Goal: Check status

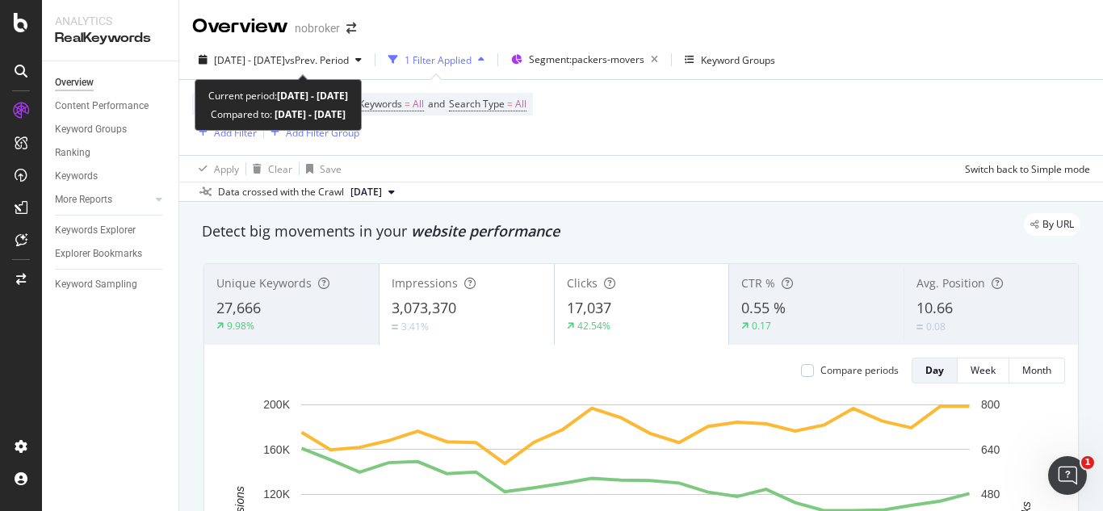
click at [285, 53] on span "[DATE] - [DATE]" at bounding box center [249, 60] width 71 height 14
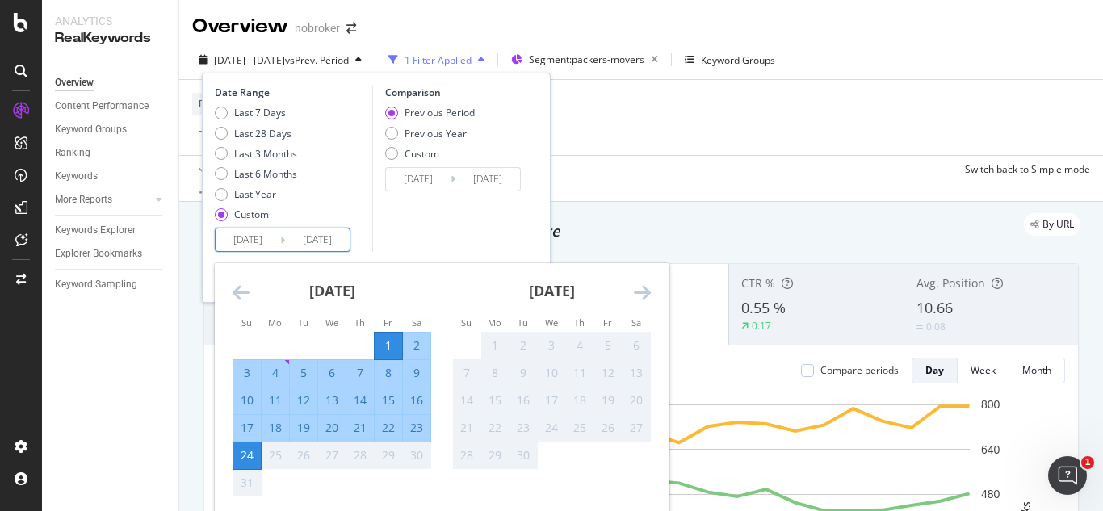
click at [278, 239] on input "[DATE]" at bounding box center [248, 239] width 65 height 23
click at [270, 419] on div "18" at bounding box center [275, 428] width 27 height 27
type input "[DATE]"
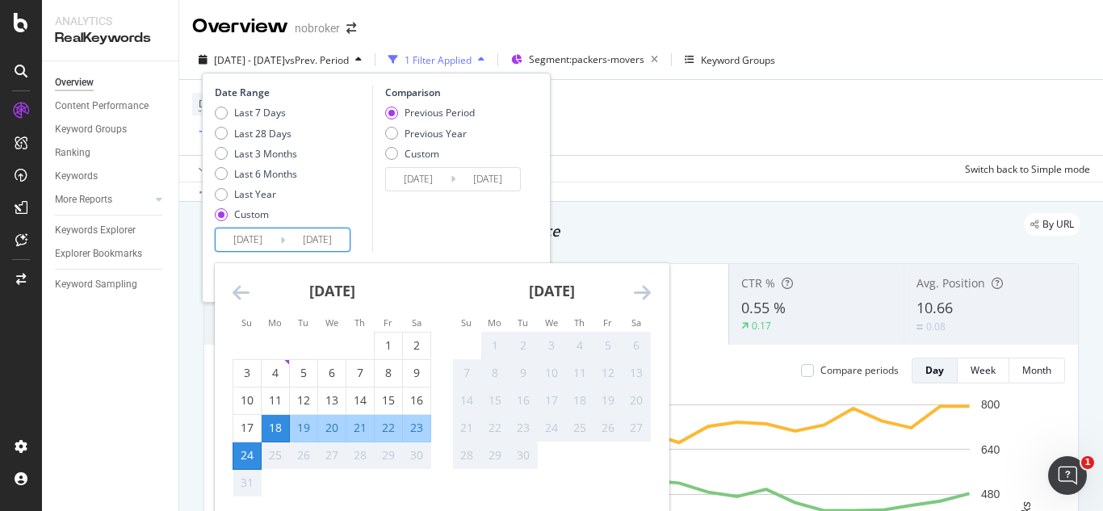
click at [249, 446] on div "24" at bounding box center [246, 455] width 27 height 27
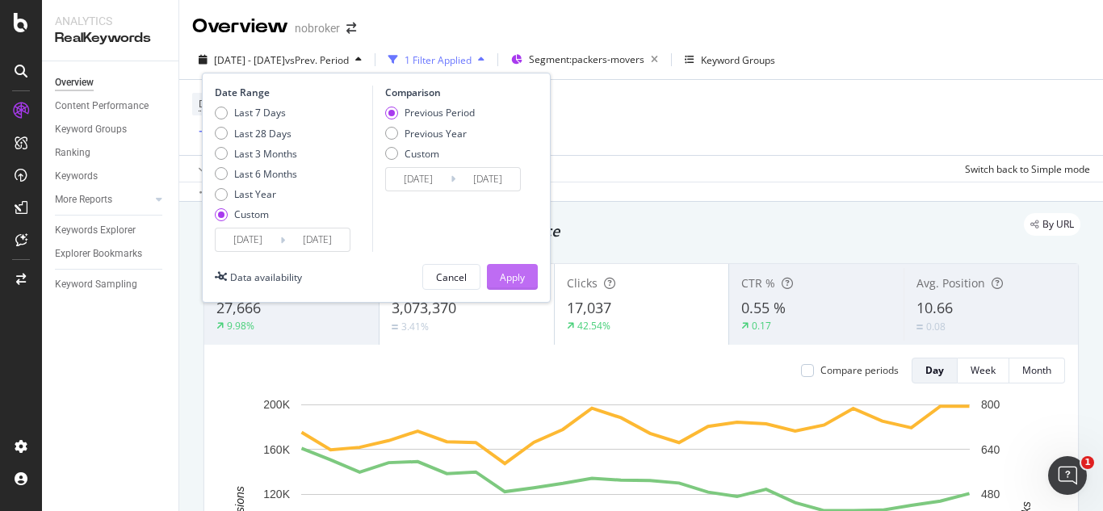
click at [498, 282] on button "Apply" at bounding box center [512, 277] width 51 height 26
